Goal: Book appointment/travel/reservation

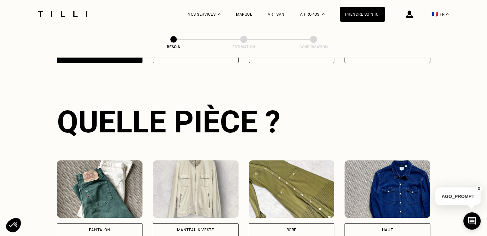
scroll to position [209, 0]
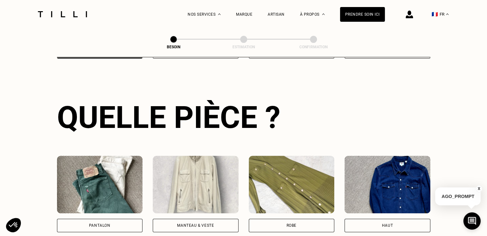
click at [110, 224] on div "Pantalon" at bounding box center [99, 226] width 21 height 4
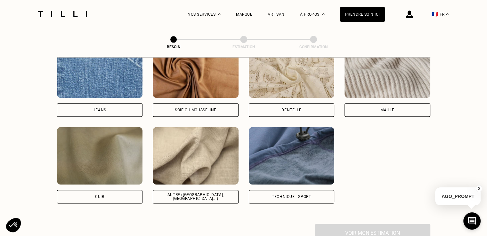
scroll to position [722, 0]
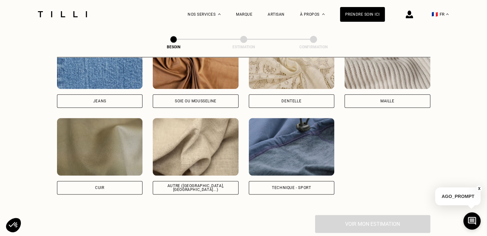
click at [188, 181] on div "Autre ([GEOGRAPHIC_DATA], [GEOGRAPHIC_DATA]...)" at bounding box center [196, 187] width 86 height 13
select select "FR"
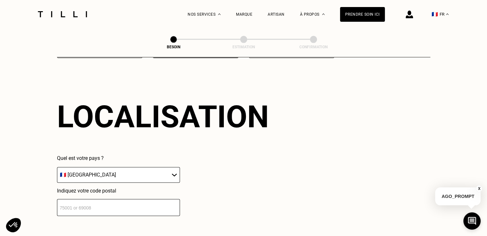
scroll to position [859, 0]
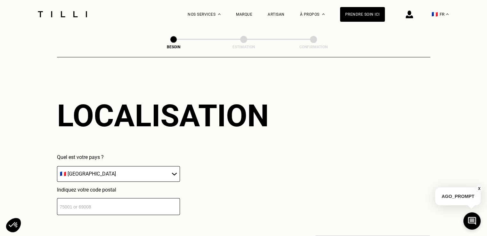
click at [136, 199] on input "number" at bounding box center [118, 206] width 123 height 17
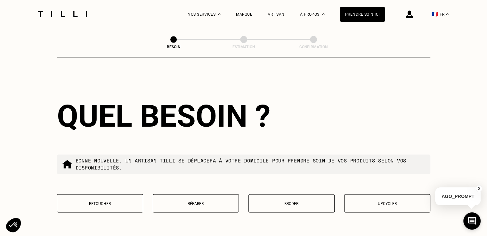
scroll to position [1019, 0]
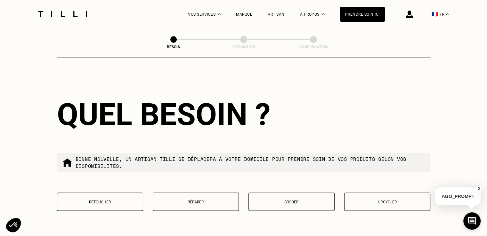
type input "59260"
click at [120, 200] on p "Retoucher" at bounding box center [99, 202] width 79 height 4
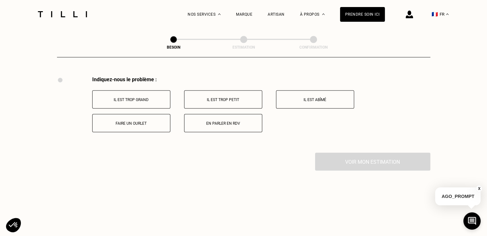
scroll to position [1183, 0]
click at [140, 96] on p "Il est trop grand" at bounding box center [131, 98] width 71 height 4
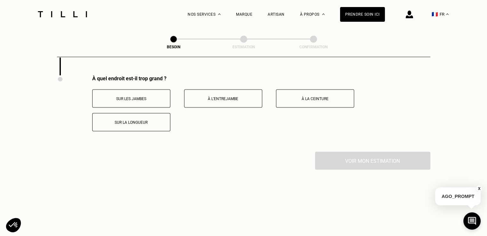
scroll to position [1259, 0]
click at [138, 122] on button "Sur la longueur" at bounding box center [131, 122] width 78 height 18
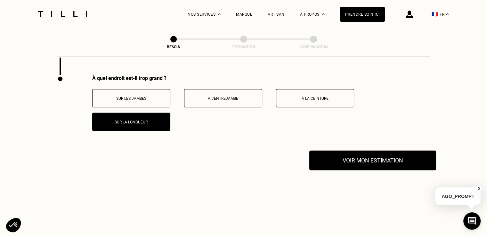
click at [368, 156] on button "Voir mon estimation" at bounding box center [372, 161] width 127 height 20
